Goal: Task Accomplishment & Management: Manage account settings

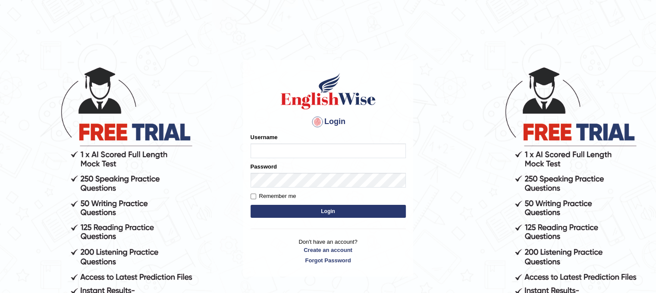
type input "PunamRijal"
click at [330, 210] on button "Login" at bounding box center [328, 211] width 155 height 13
